Goal: Find specific page/section: Find specific page/section

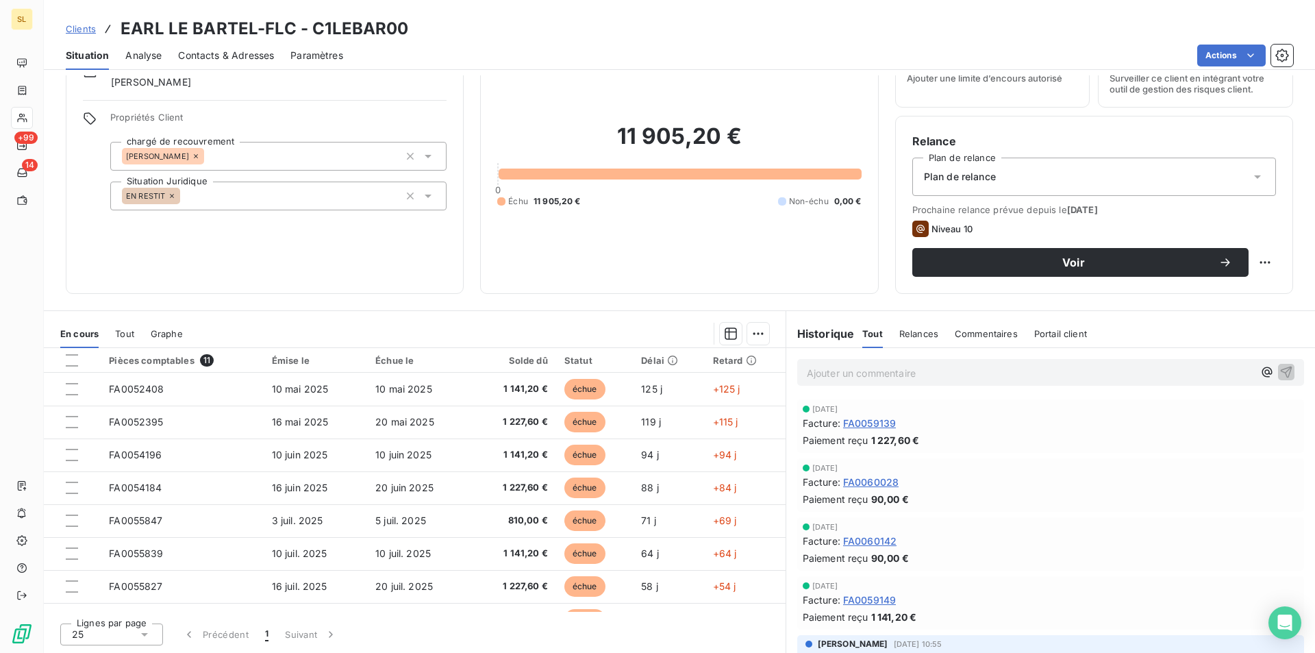
scroll to position [188, 0]
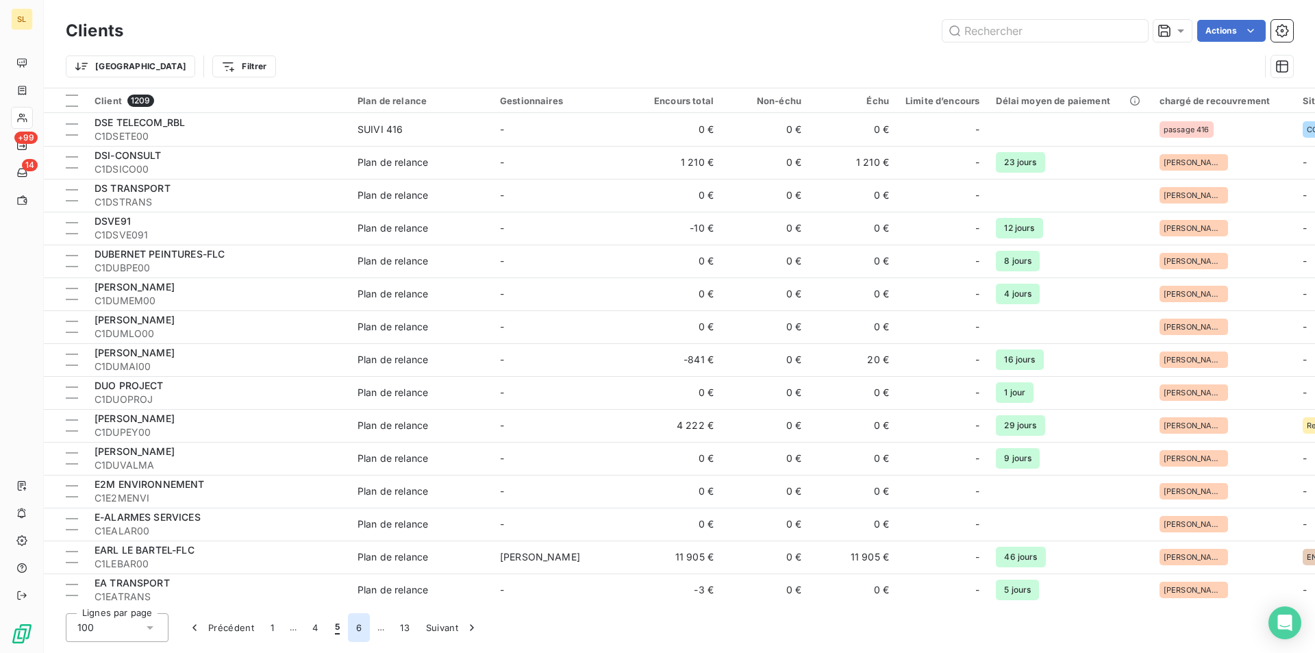
click at [357, 628] on button "6" at bounding box center [359, 627] width 22 height 29
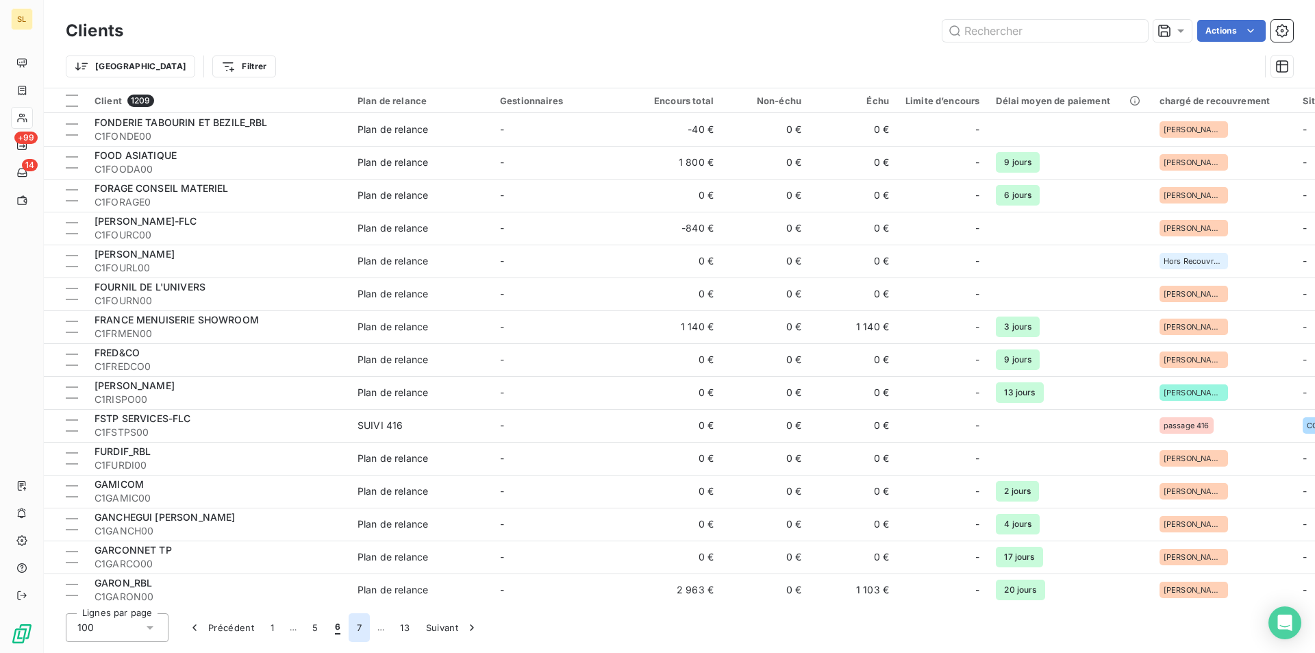
click at [358, 629] on button "7" at bounding box center [359, 627] width 21 height 29
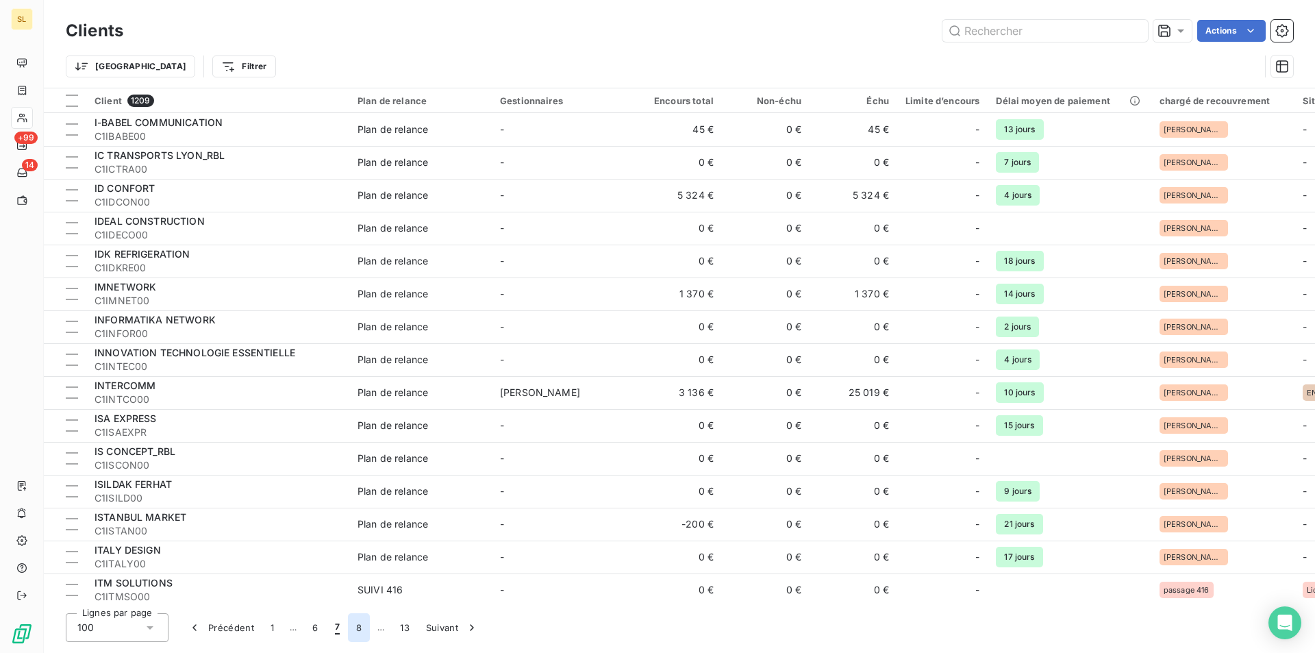
click at [360, 631] on button "8" at bounding box center [359, 627] width 22 height 29
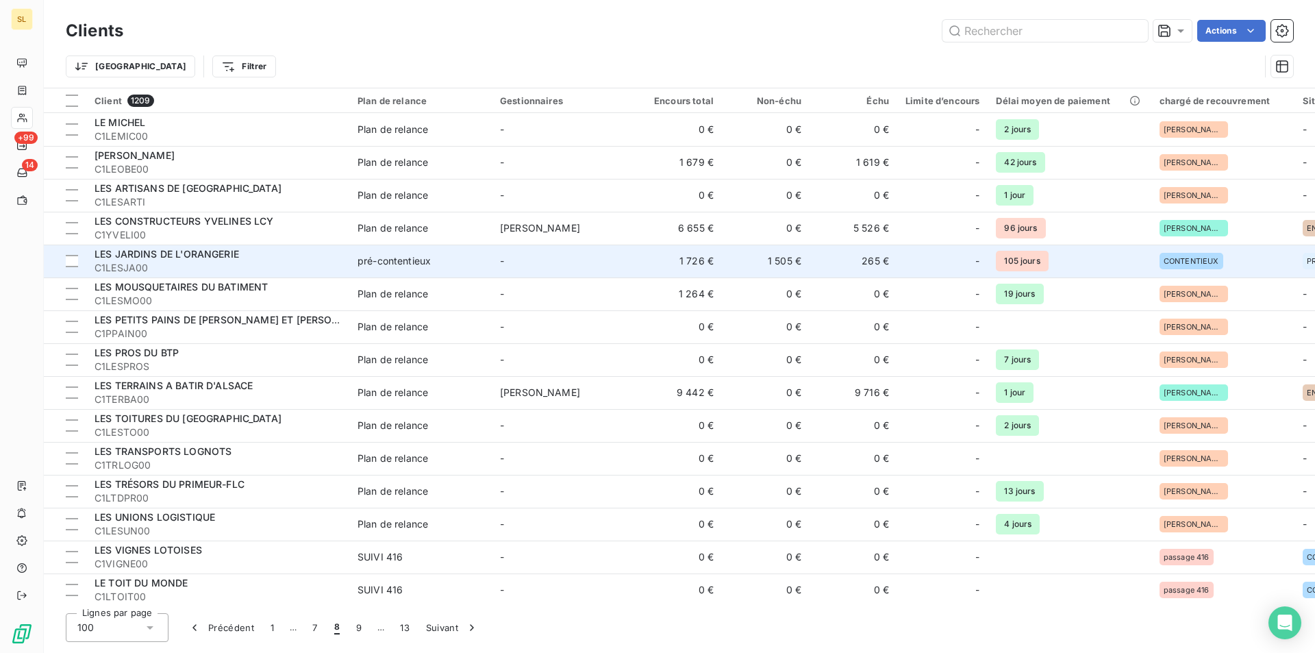
click at [688, 260] on td "1 726 €" at bounding box center [678, 261] width 88 height 33
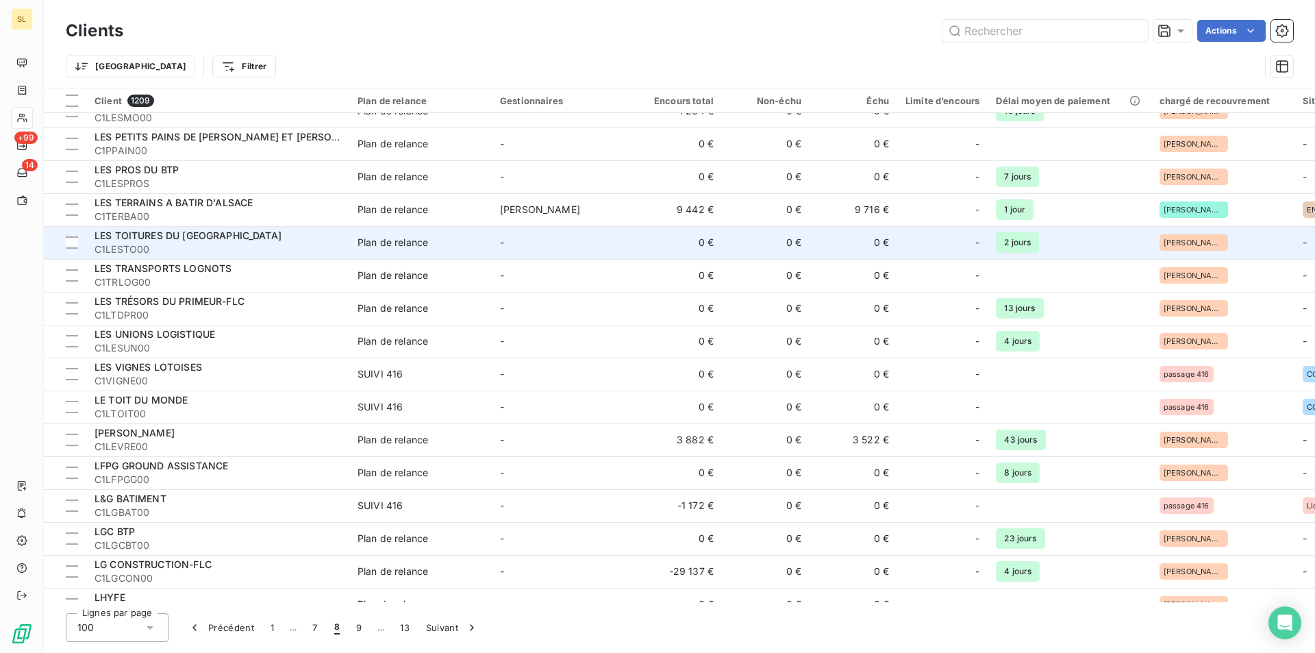
scroll to position [365, 0]
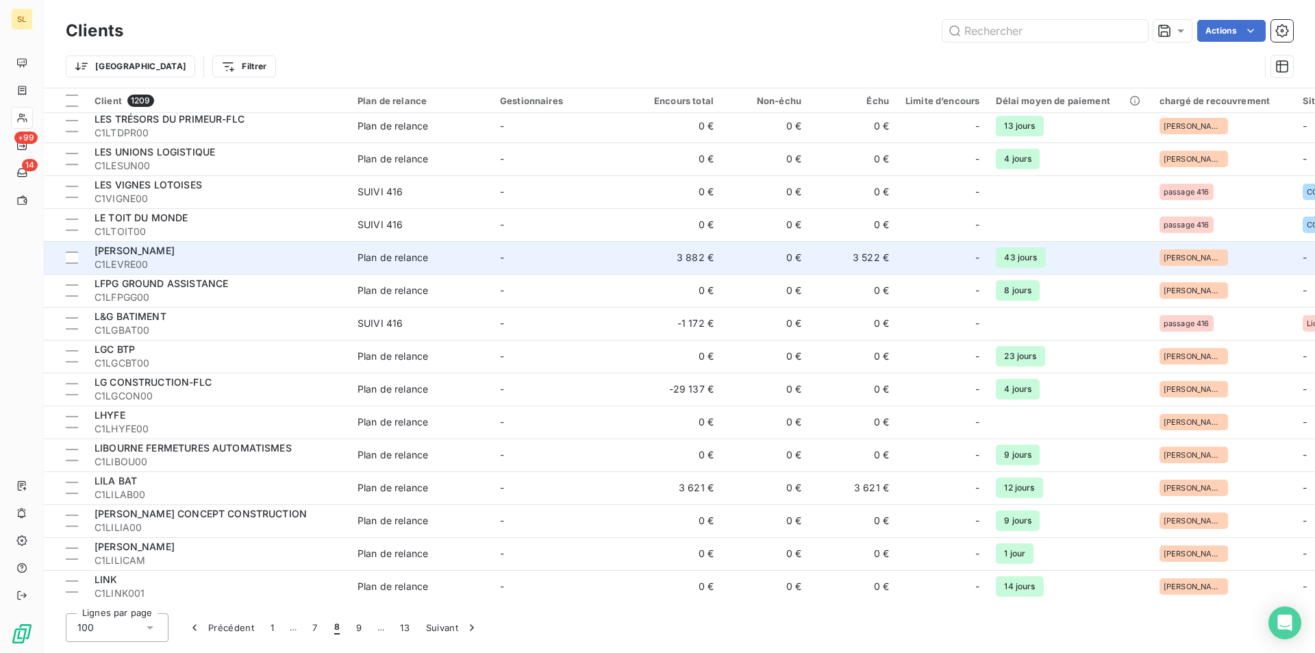
click at [693, 258] on td "3 882 €" at bounding box center [678, 257] width 88 height 33
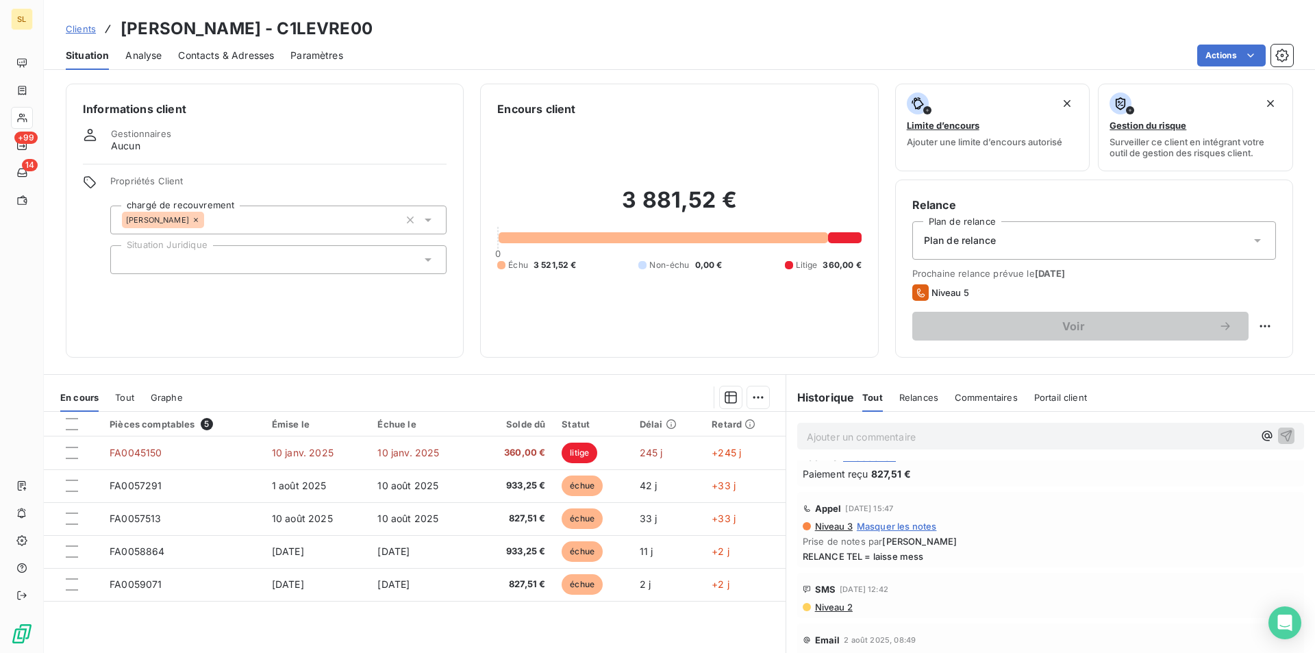
scroll to position [183, 0]
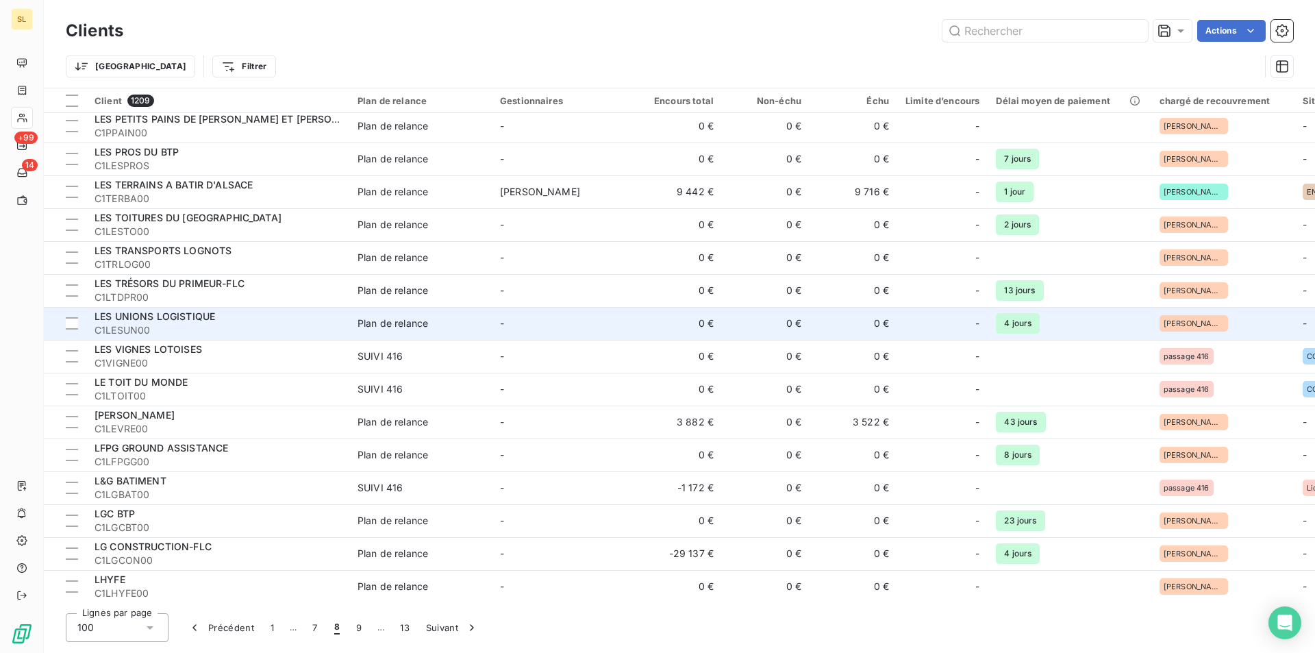
scroll to position [548, 0]
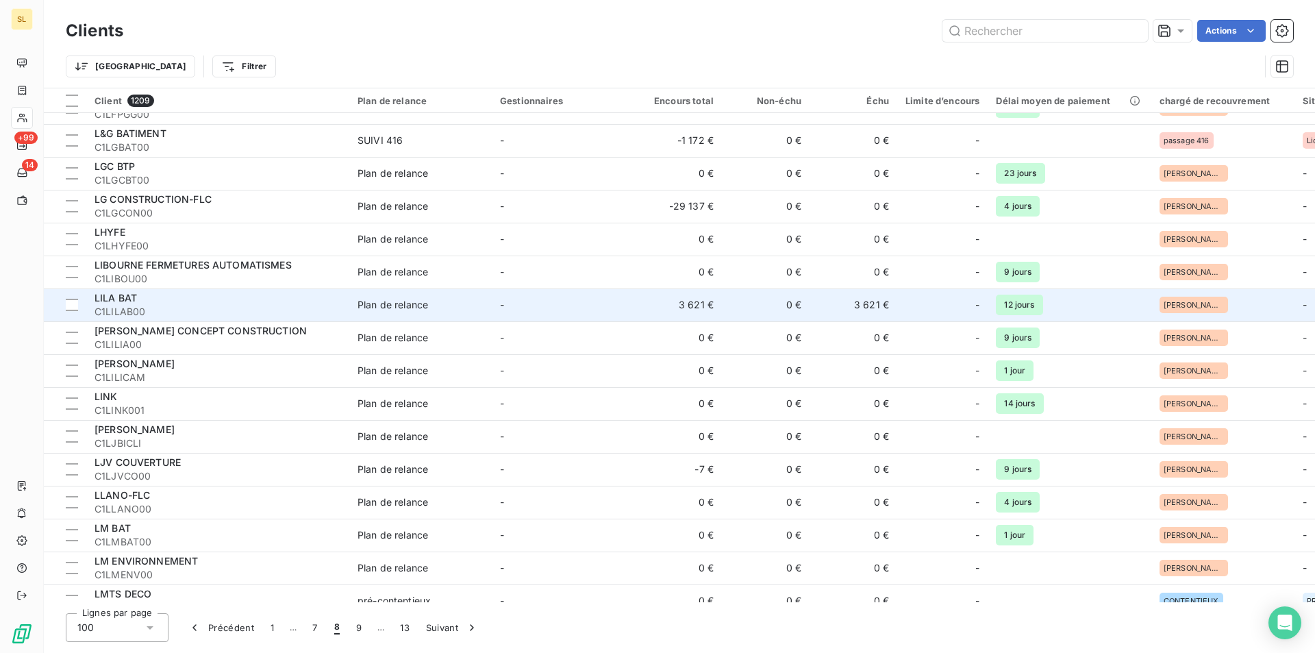
click at [428, 310] on div "Plan de relance" at bounding box center [393, 305] width 71 height 14
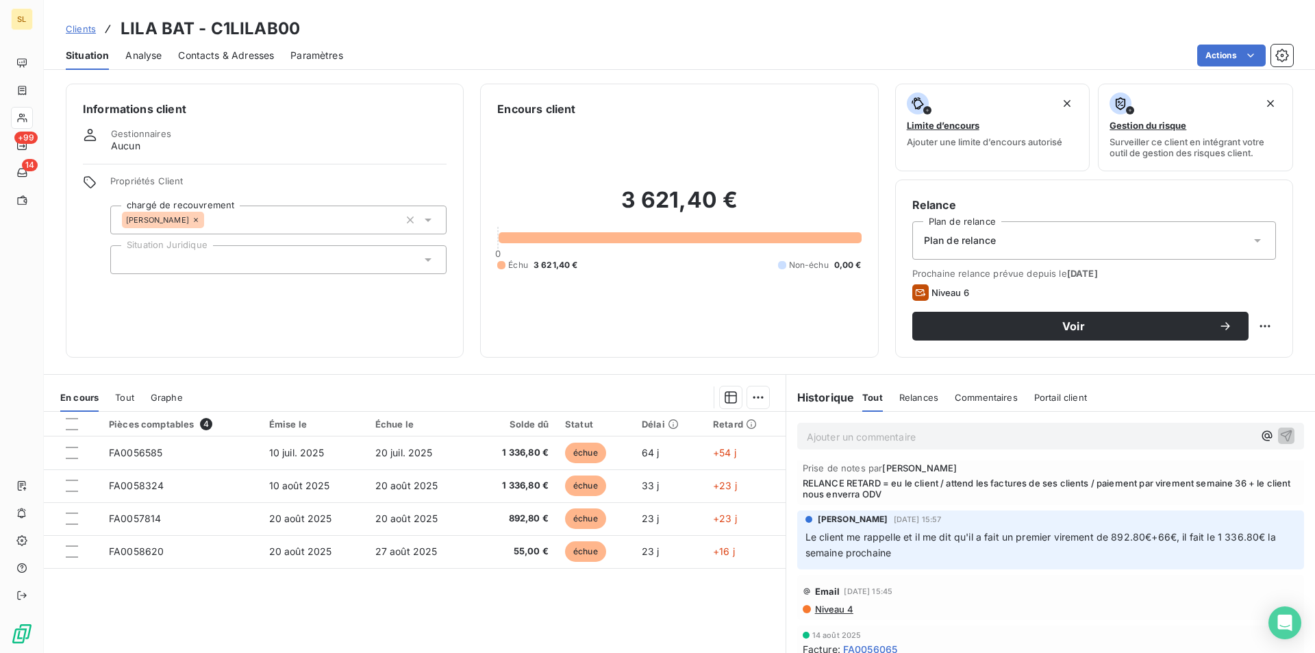
scroll to position [365, 0]
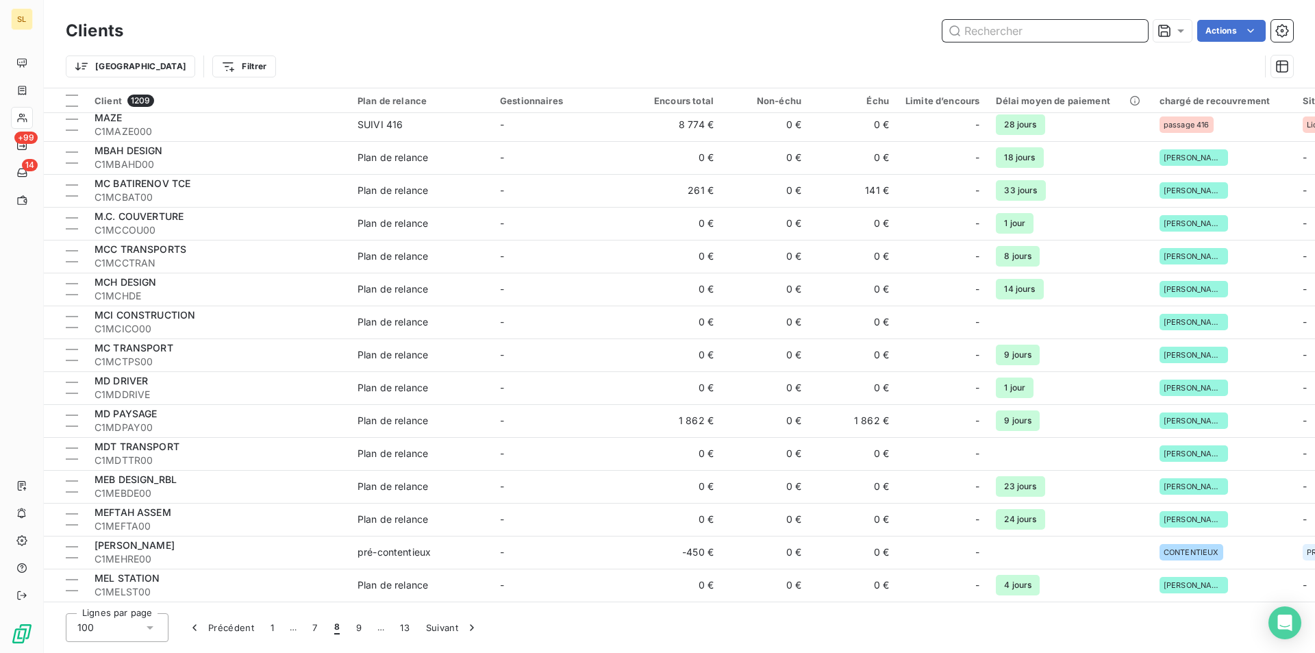
scroll to position [2805, 0]
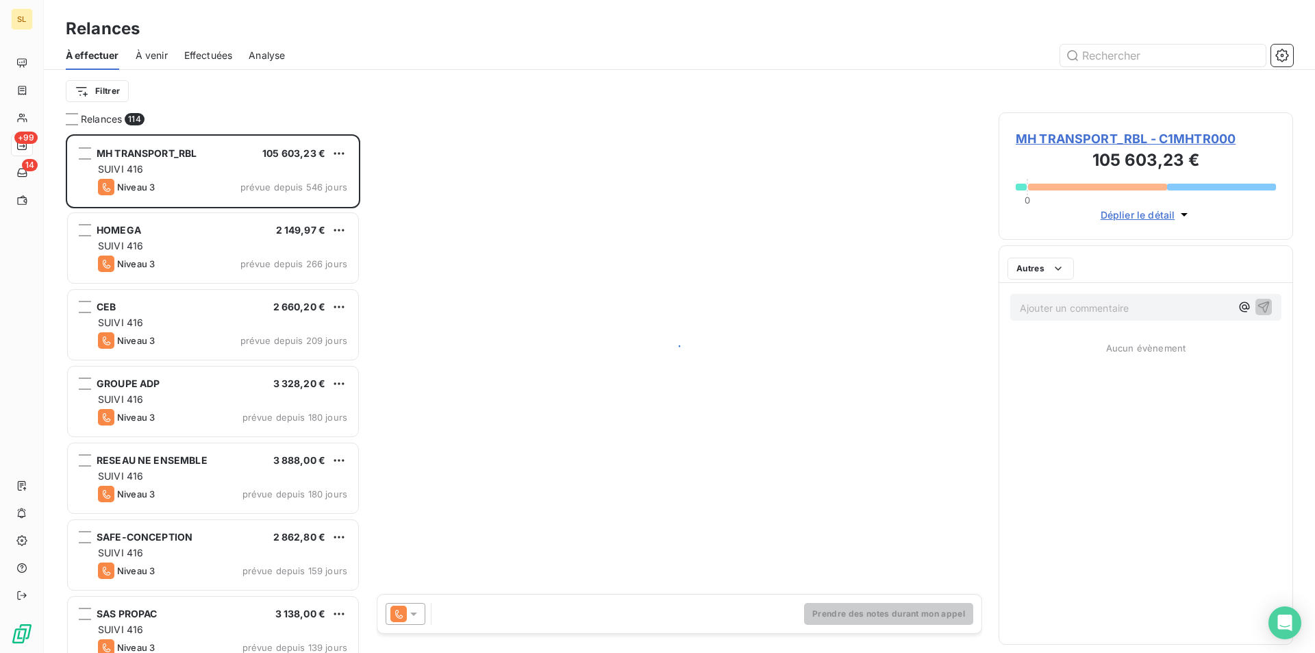
scroll to position [508, 284]
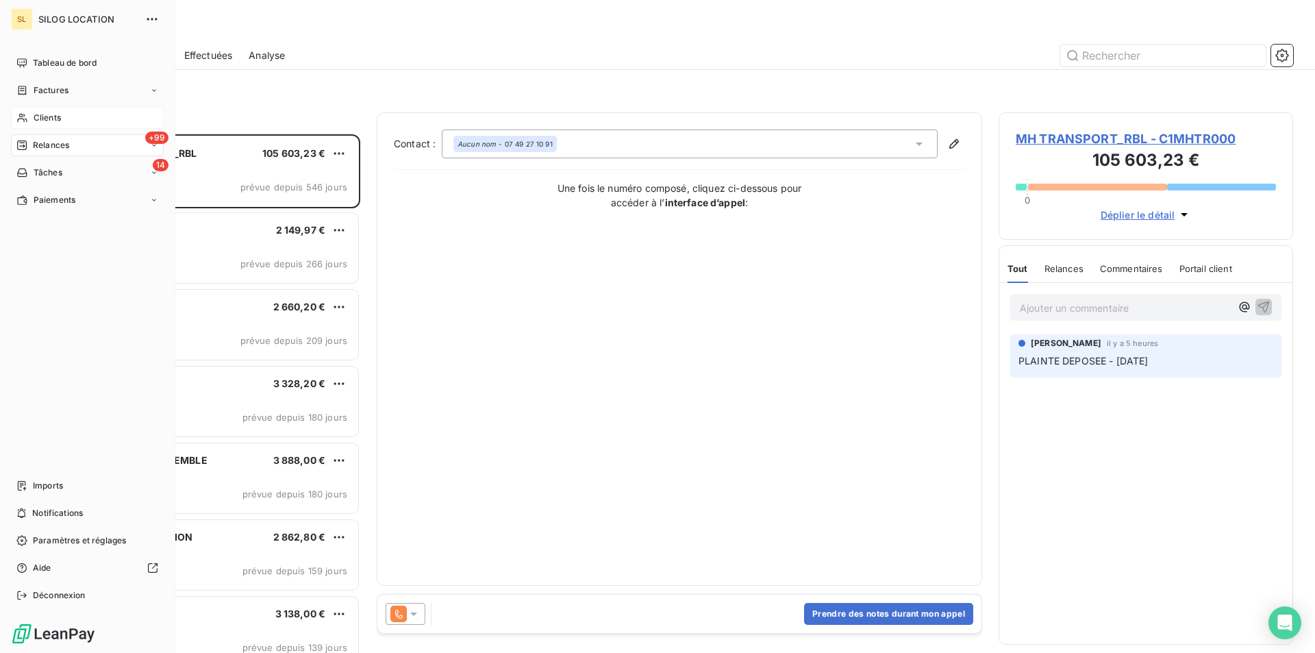
click at [52, 118] on span "Clients" at bounding box center [47, 118] width 27 height 12
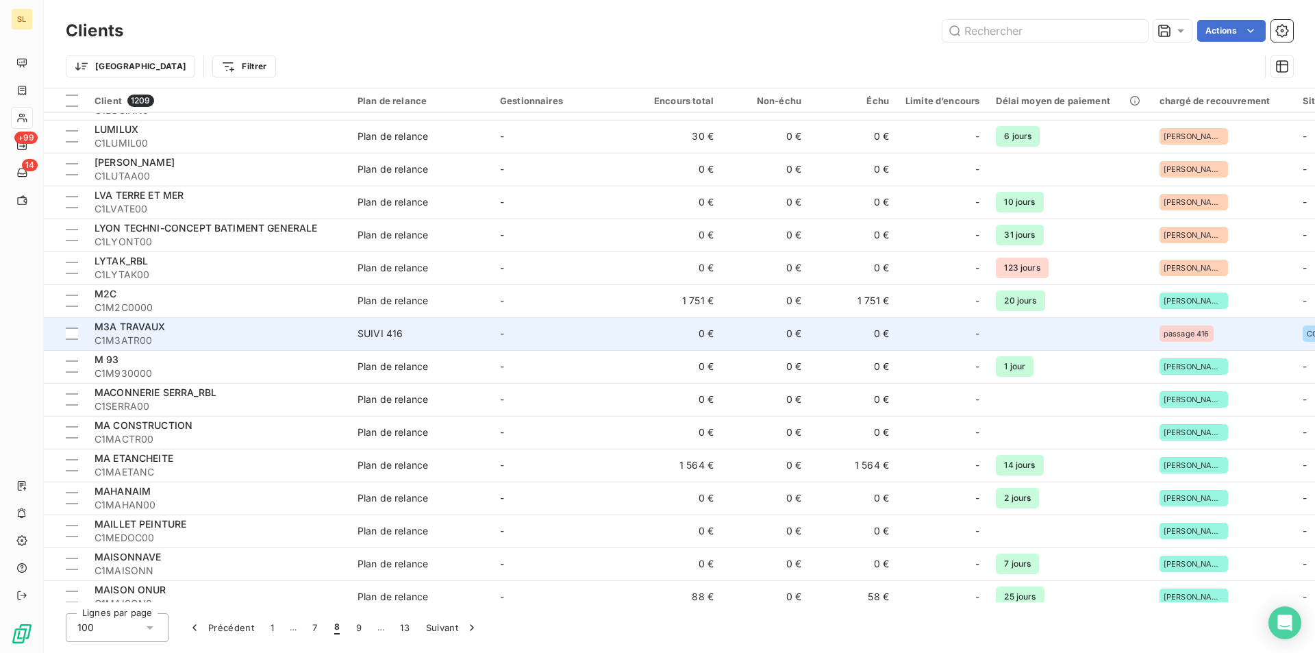
scroll to position [1644, 0]
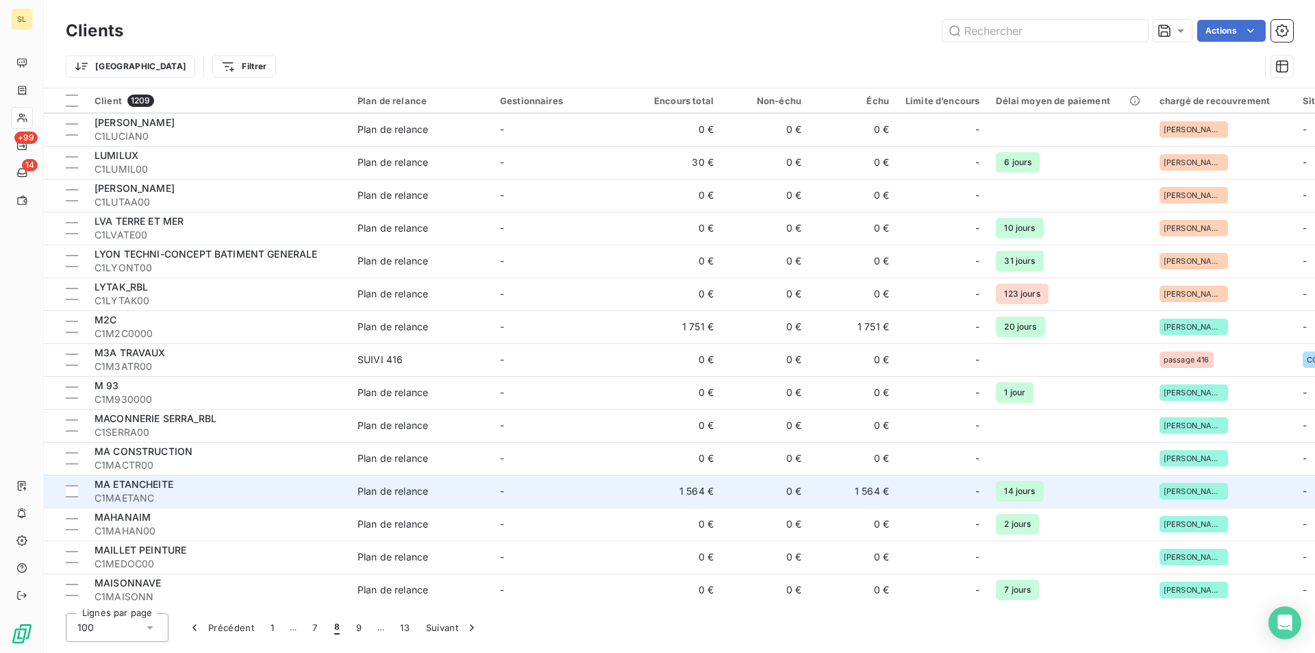
click at [160, 491] on span "C1MAETANC" at bounding box center [218, 498] width 247 height 14
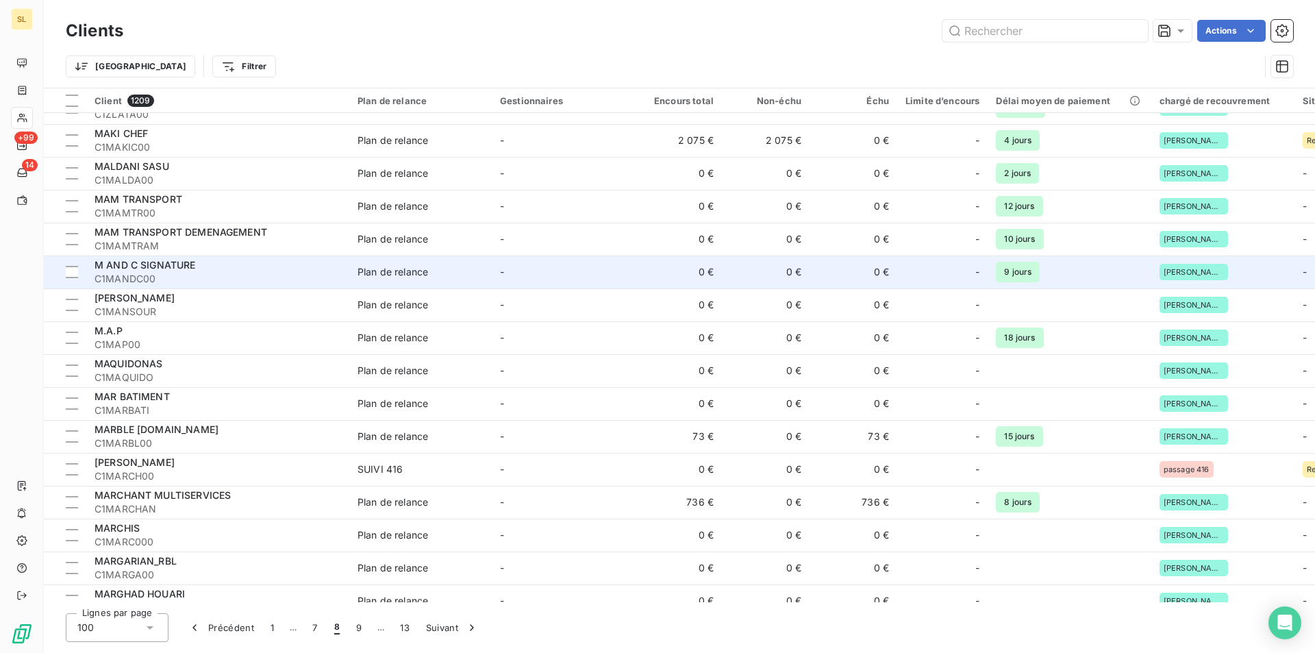
scroll to position [2009, 0]
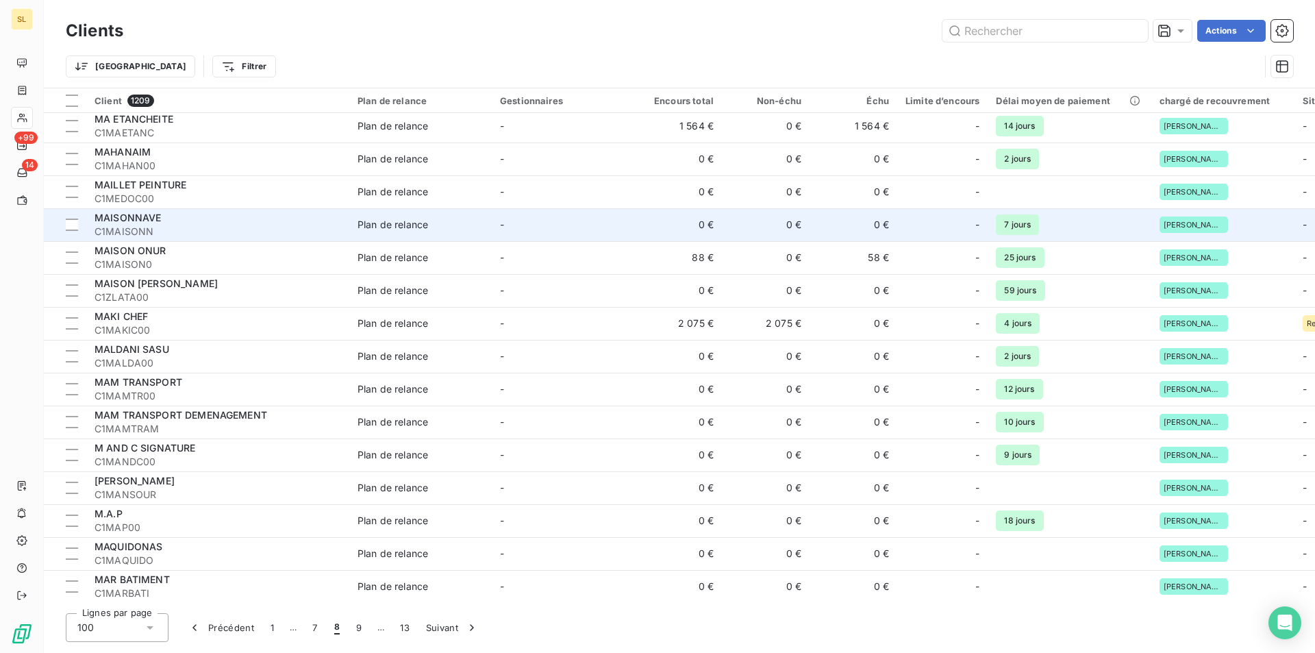
click at [255, 228] on span "C1MAISONN" at bounding box center [218, 232] width 247 height 14
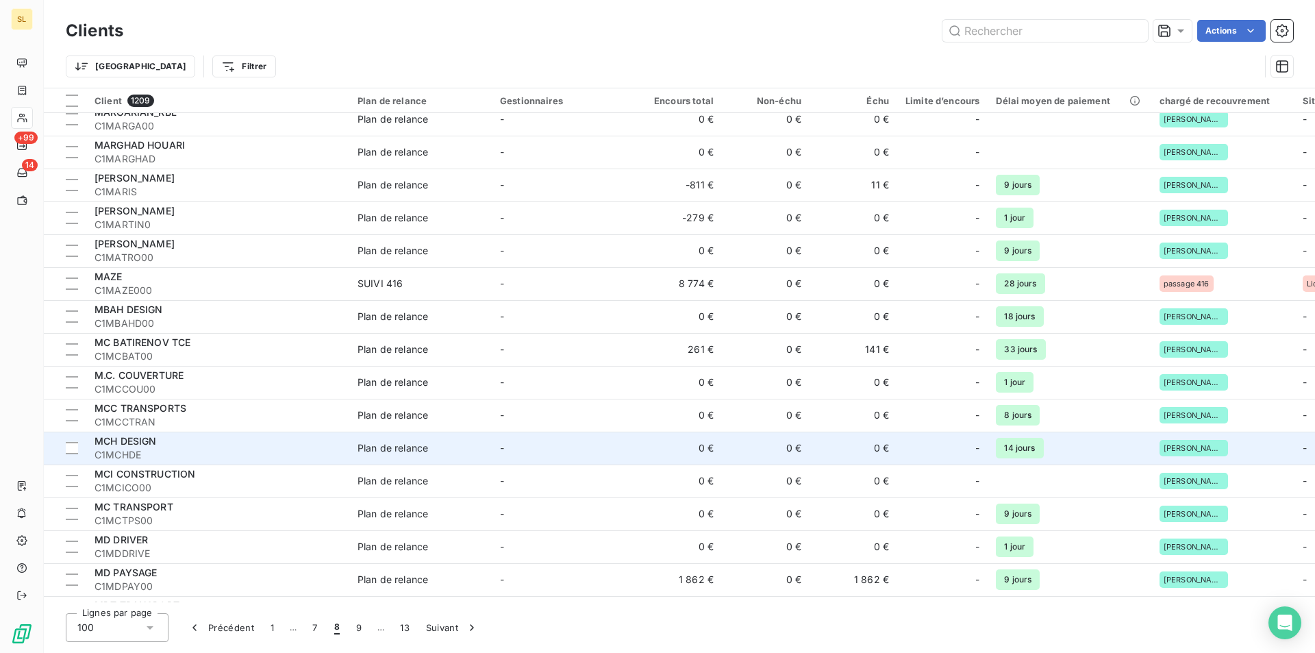
scroll to position [2440, 0]
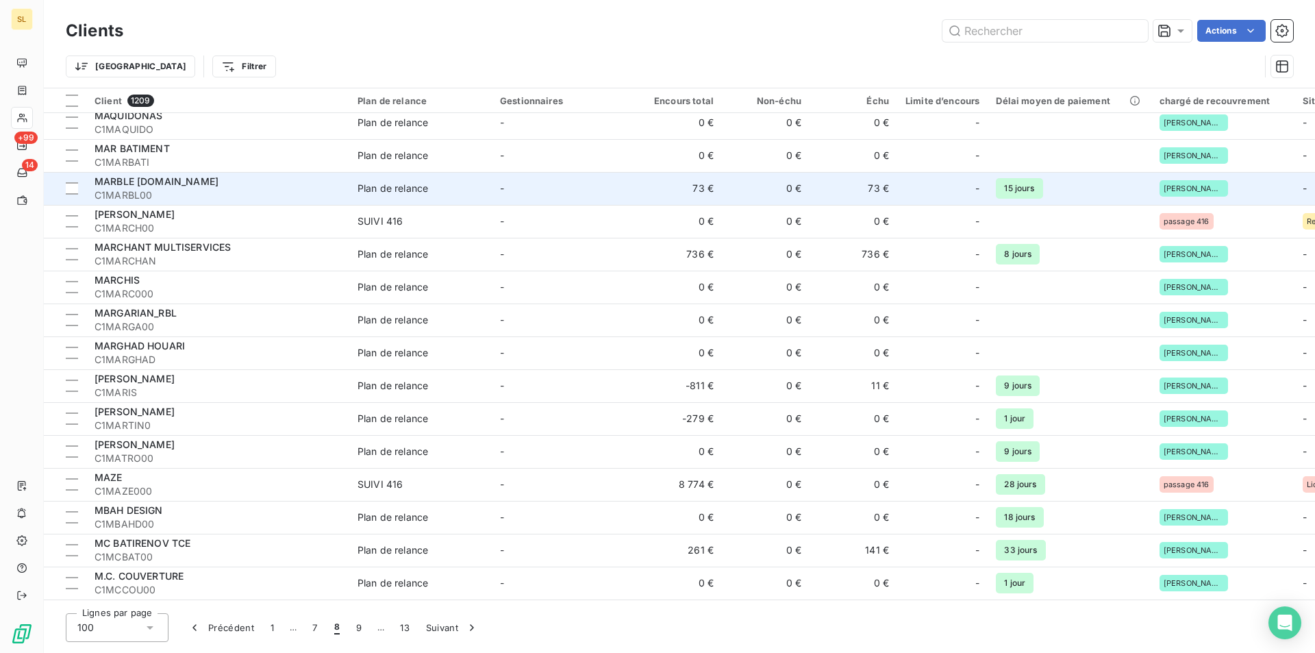
click at [278, 194] on span "C1MARBL00" at bounding box center [218, 195] width 247 height 14
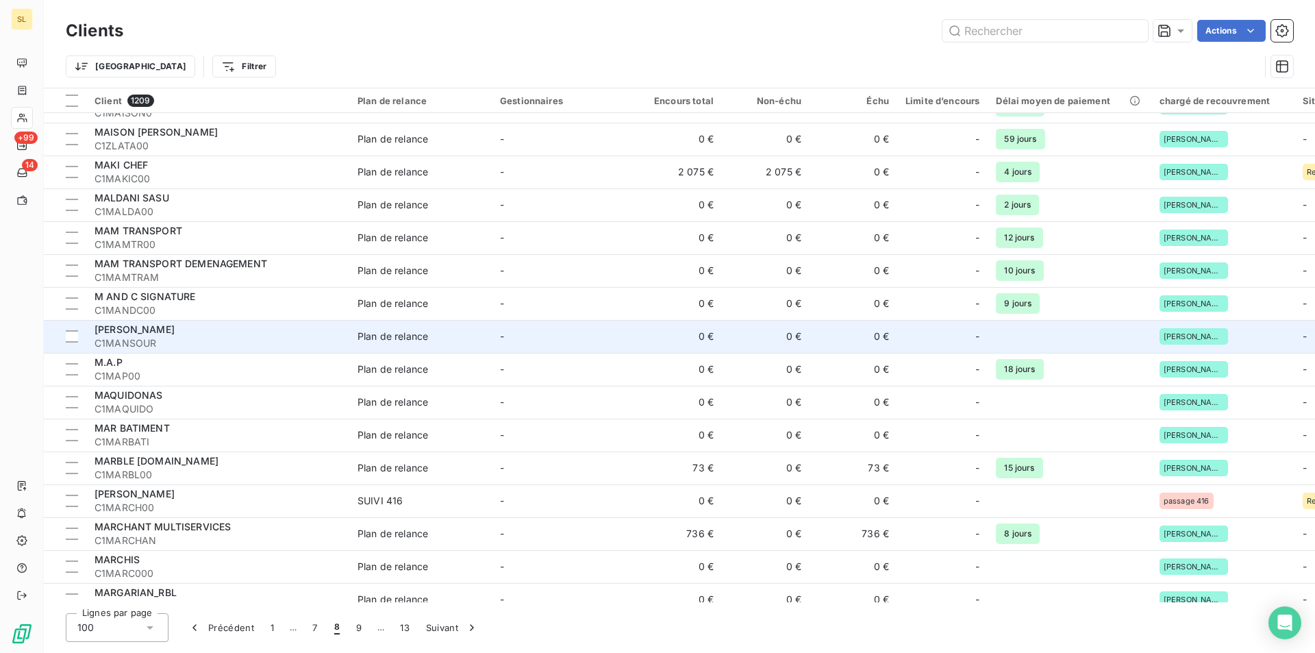
scroll to position [2192, 0]
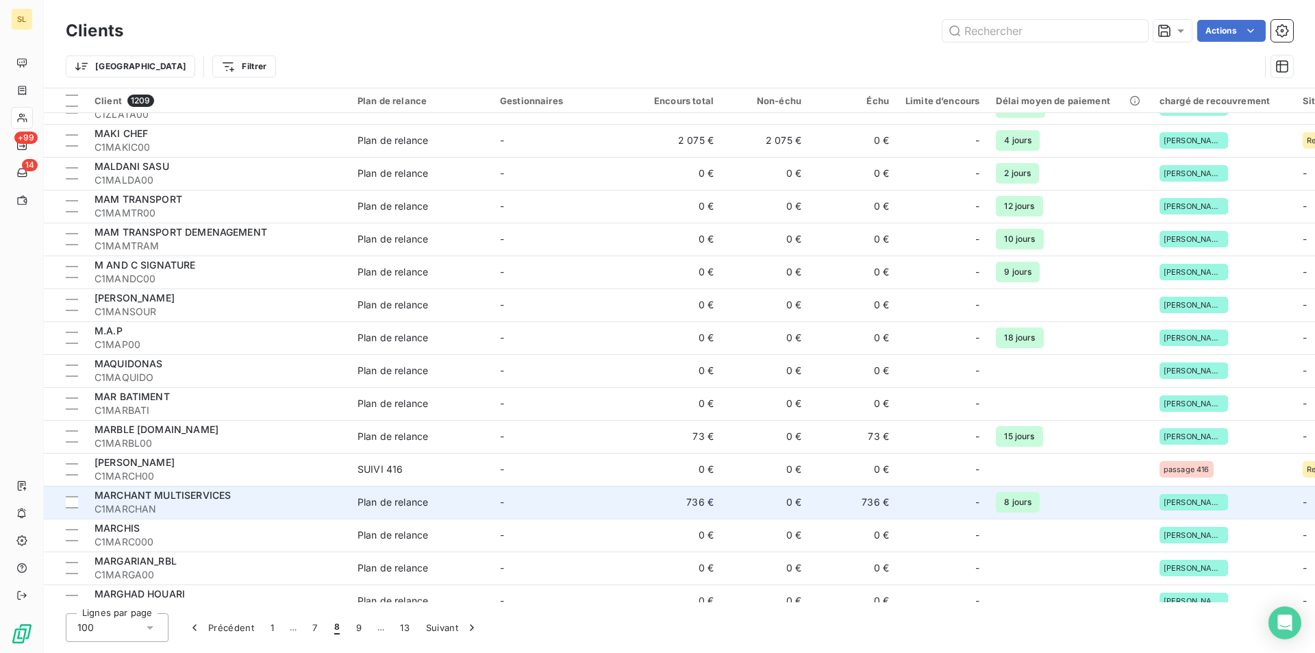
click at [204, 497] on span "MARCHANT MULTISERVICES" at bounding box center [163, 495] width 136 height 12
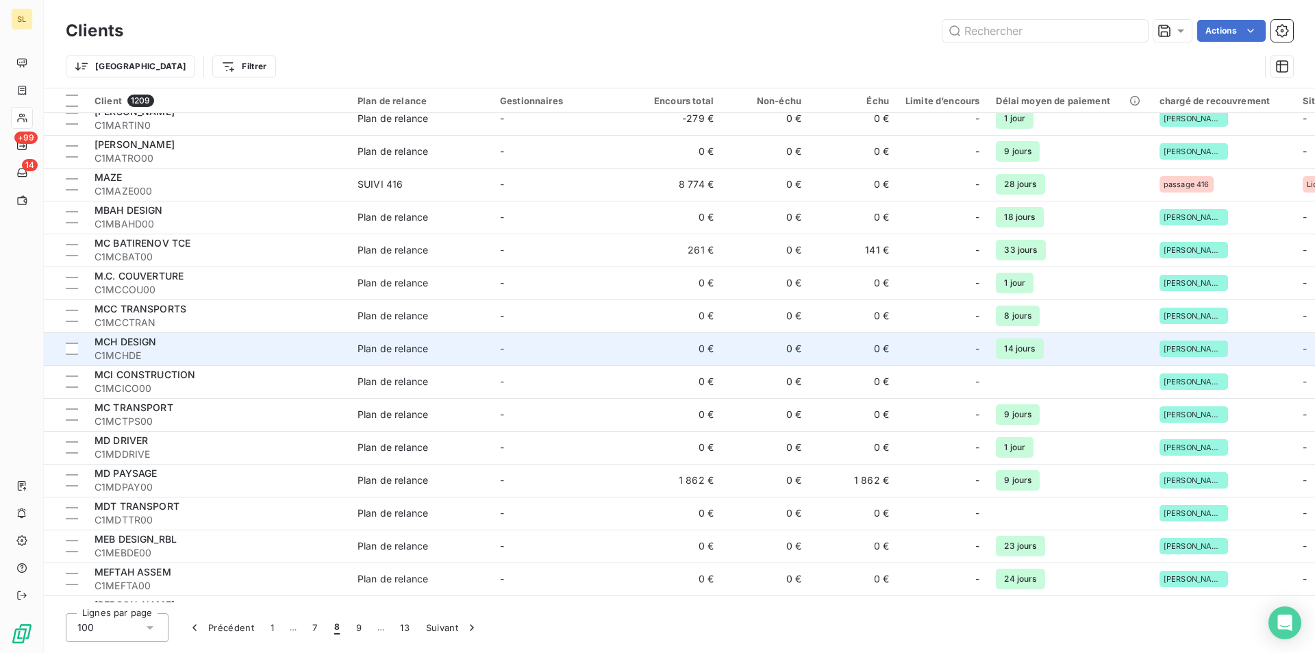
scroll to position [2557, 0]
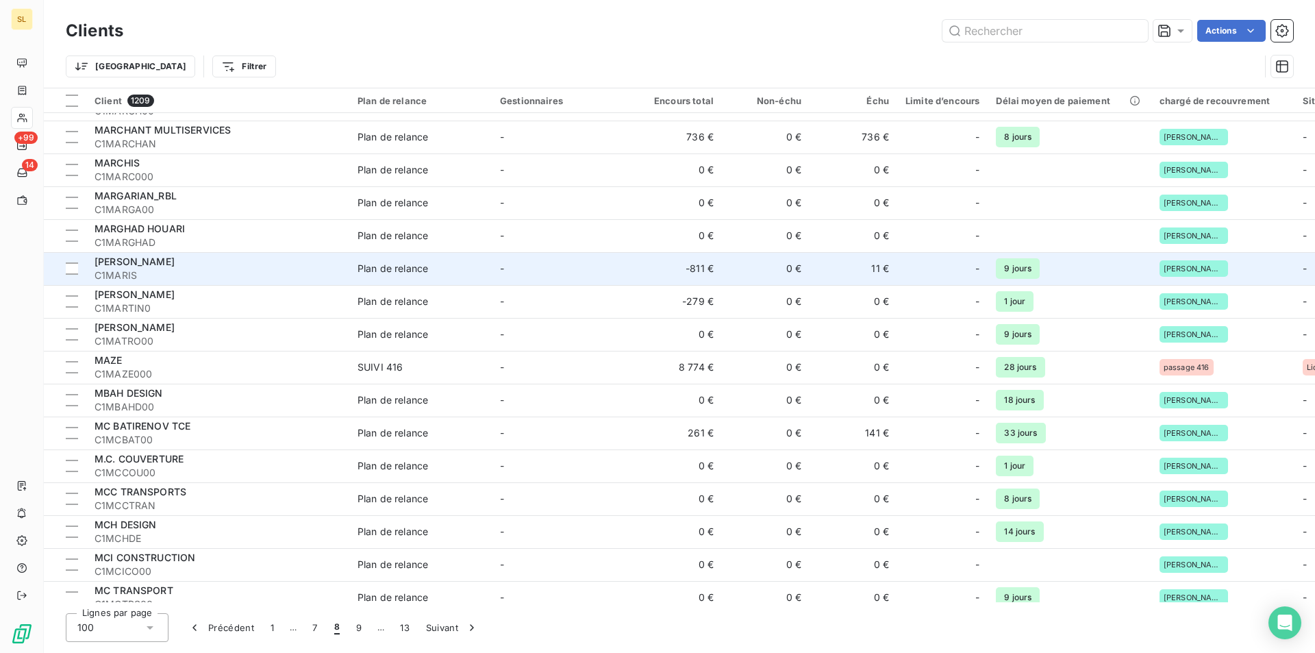
click at [693, 270] on td "-811 €" at bounding box center [678, 268] width 88 height 33
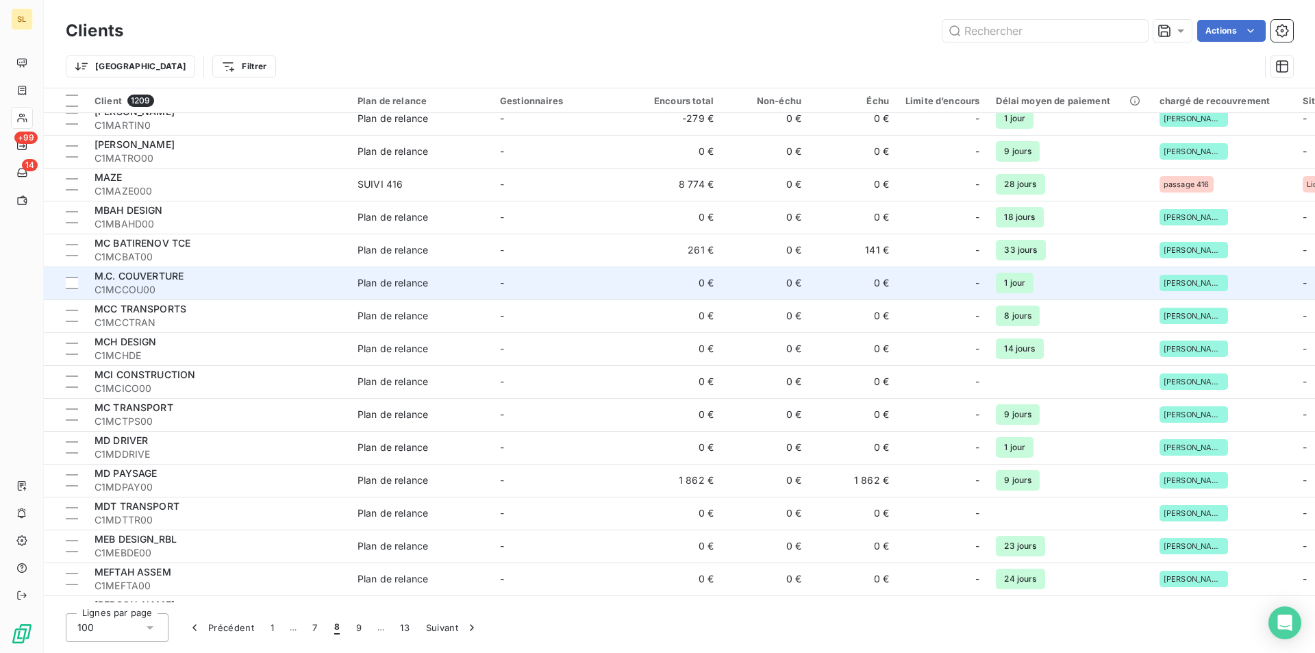
scroll to position [2557, 0]
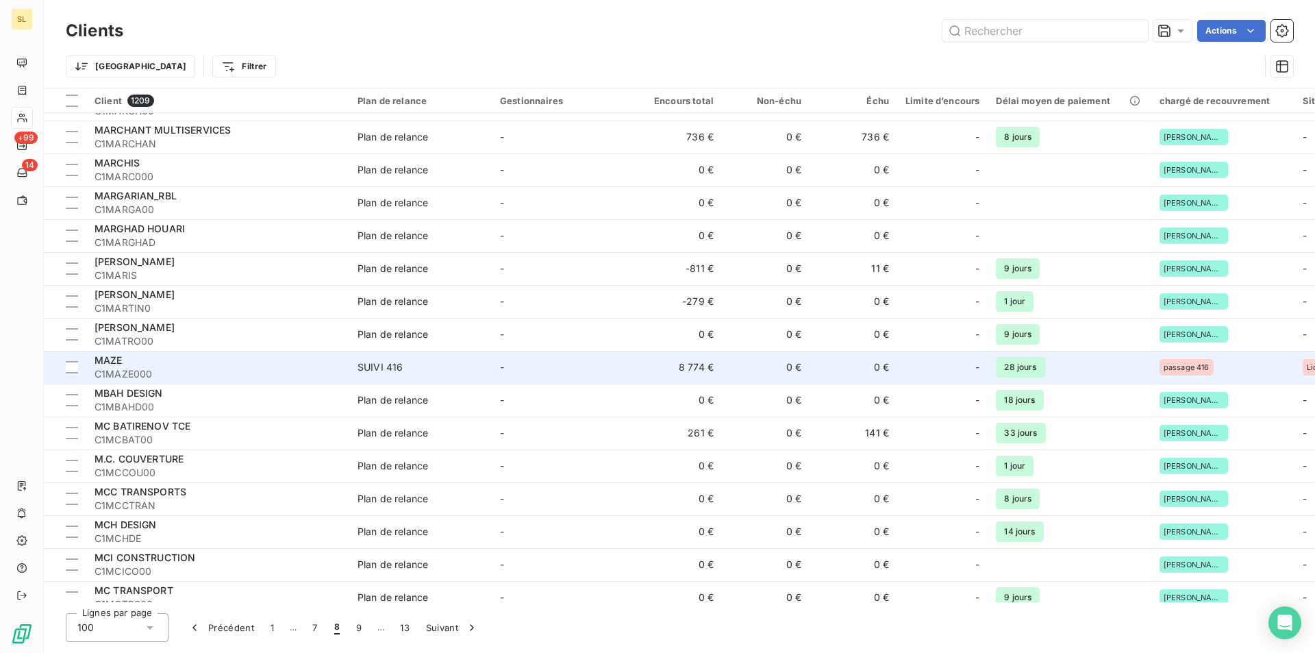
click at [684, 372] on td "8 774 €" at bounding box center [678, 367] width 88 height 33
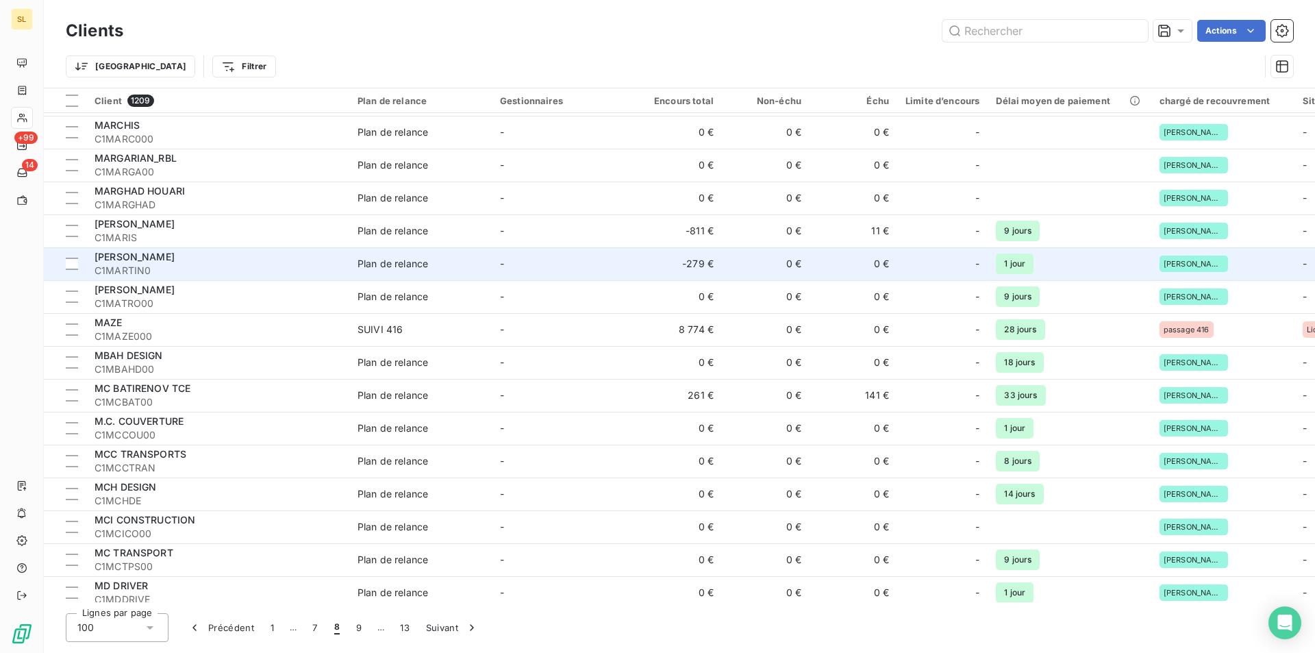
scroll to position [2740, 0]
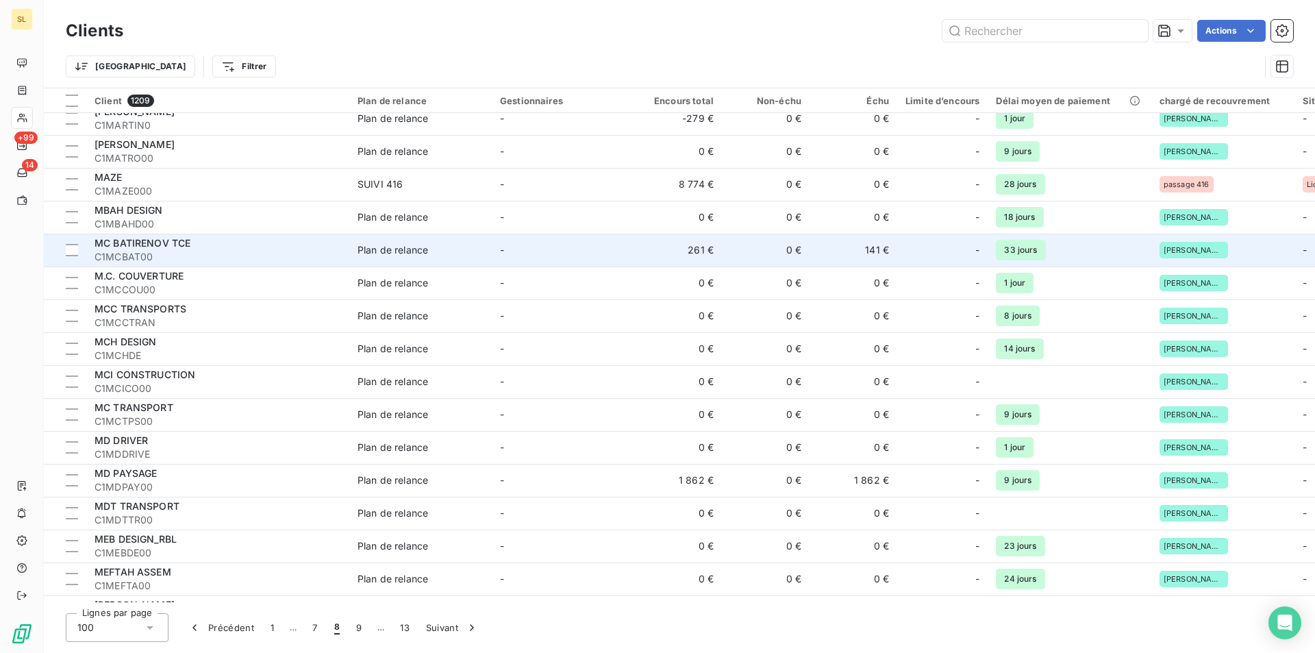
click at [686, 244] on td "261 €" at bounding box center [678, 250] width 88 height 33
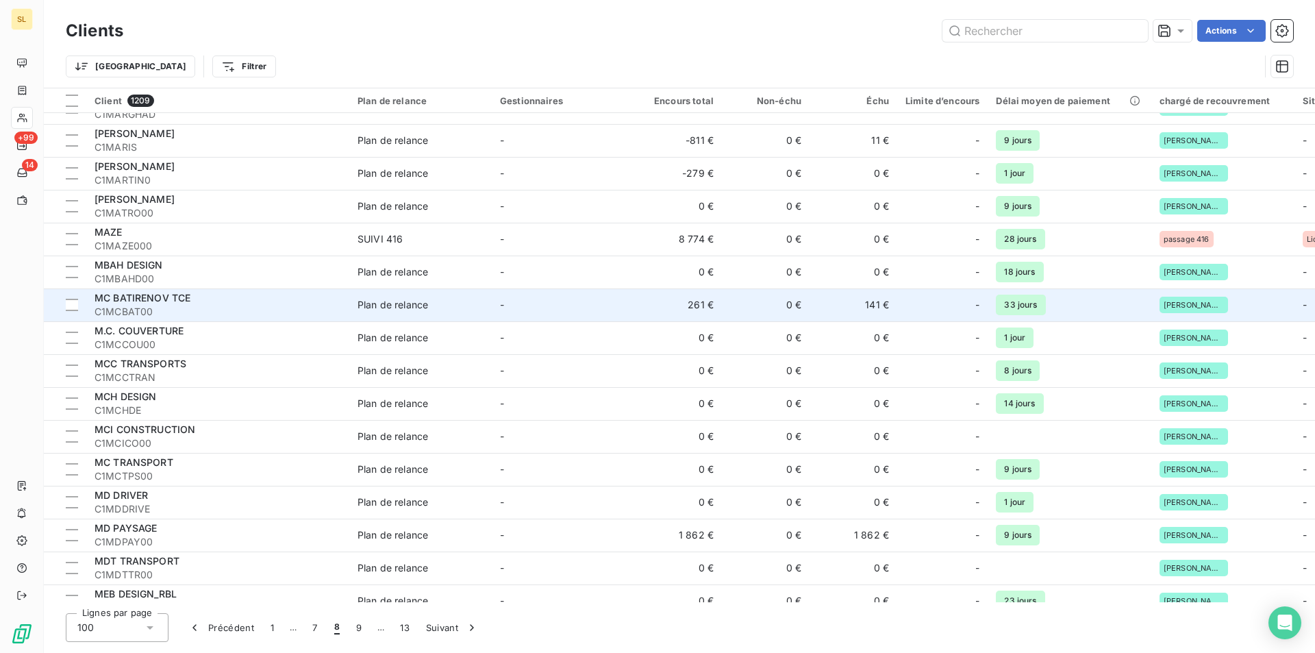
scroll to position [2805, 0]
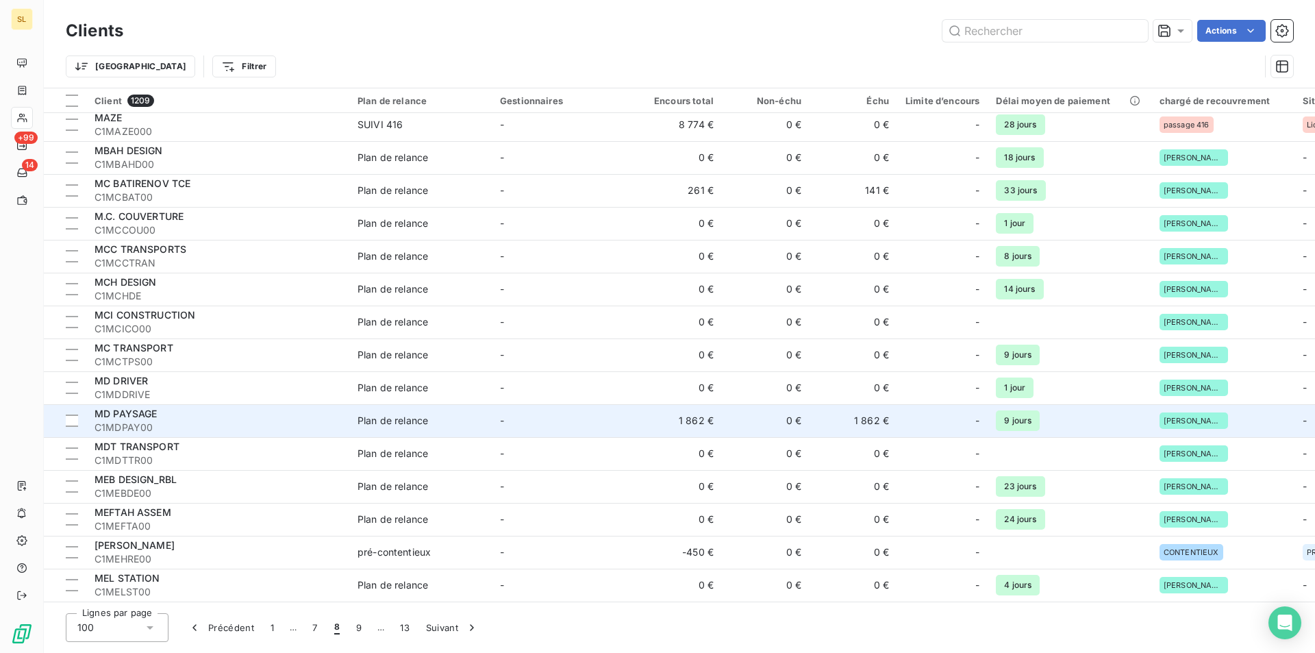
click at [712, 420] on td "1 862 €" at bounding box center [678, 420] width 88 height 33
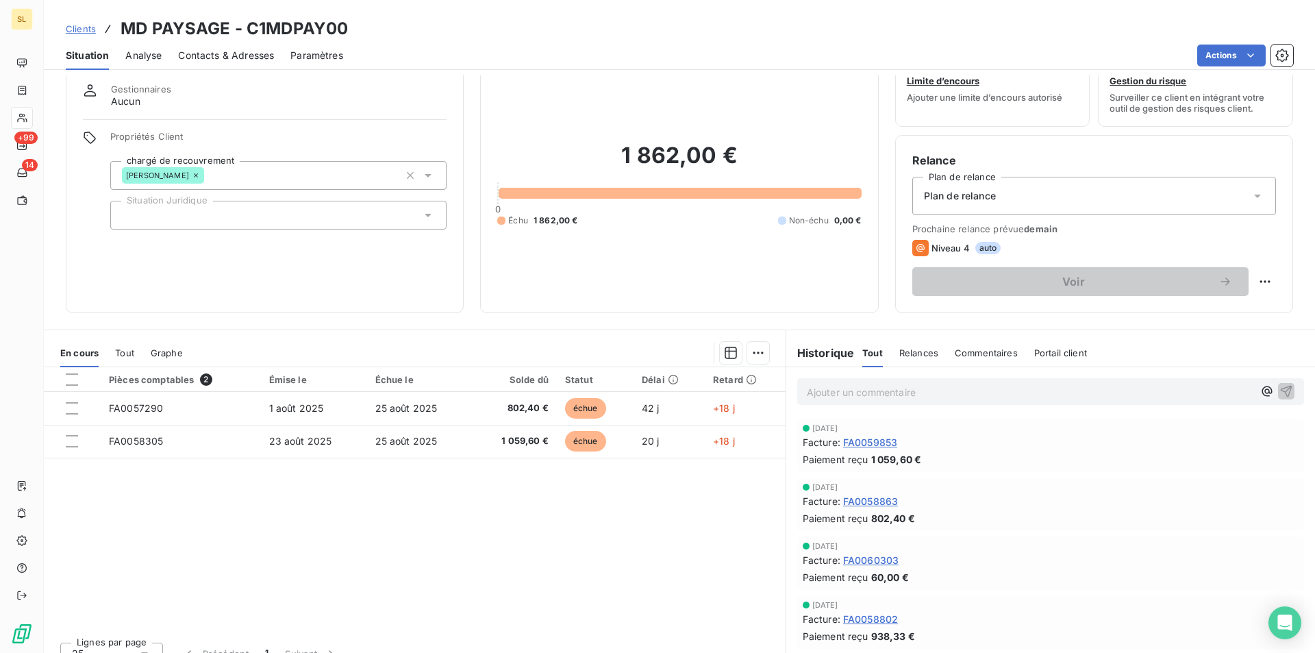
scroll to position [64, 0]
